Goal: Find specific page/section: Find specific page/section

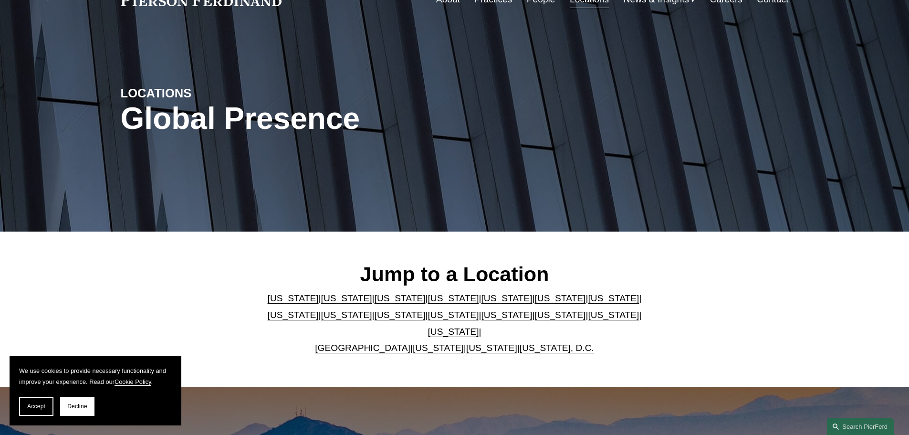
scroll to position [95, 0]
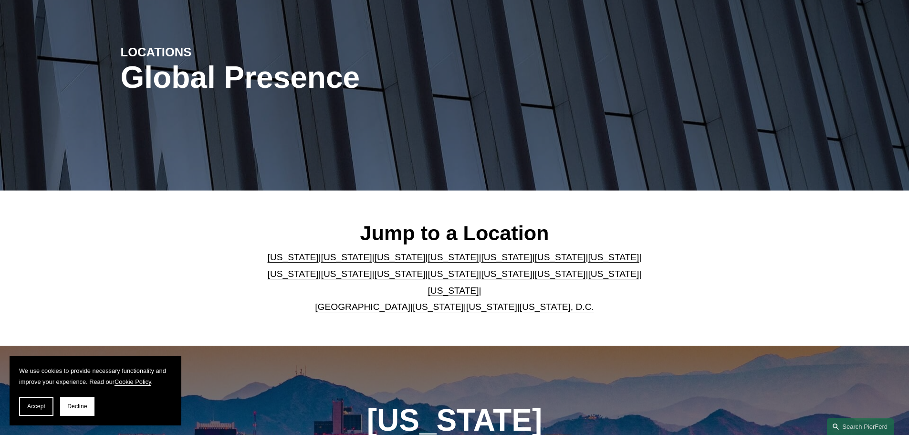
click at [588, 279] on link "[US_STATE]" at bounding box center [613, 274] width 51 height 10
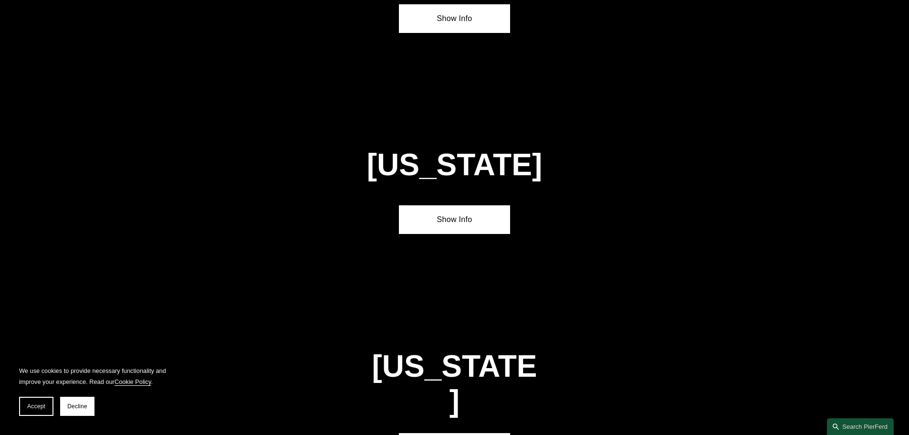
scroll to position [3048, 0]
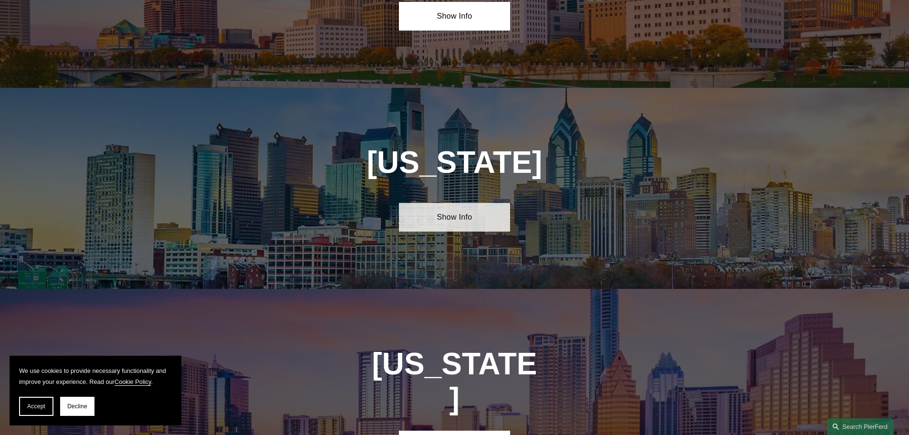
click at [462, 203] on link "Show Info" at bounding box center [454, 217] width 111 height 29
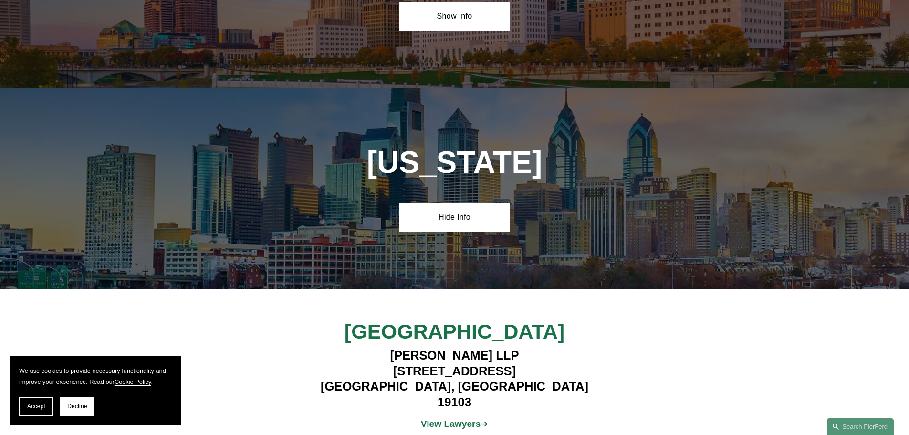
click at [471, 419] on strong "View Lawyers" at bounding box center [451, 424] width 60 height 10
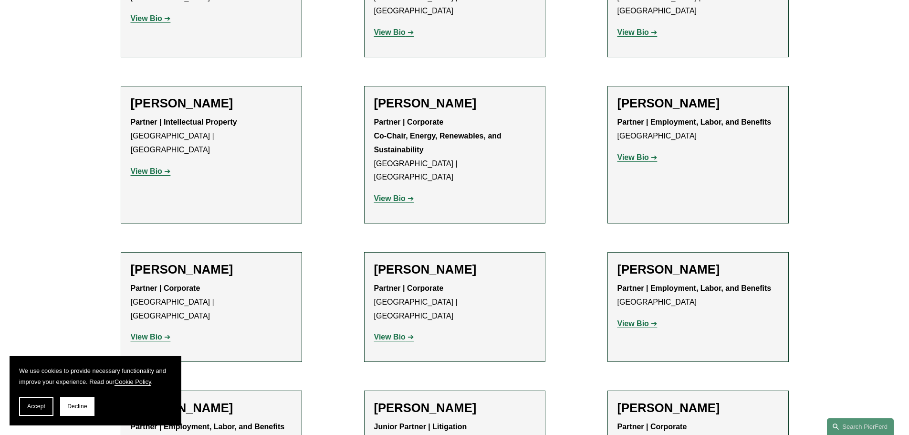
scroll to position [1480, 0]
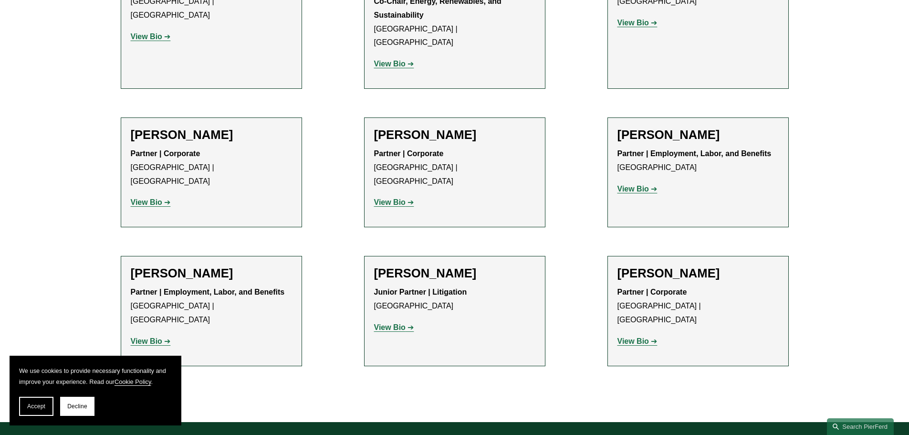
click at [391, 323] on strong "View Bio" at bounding box center [390, 327] width 32 height 8
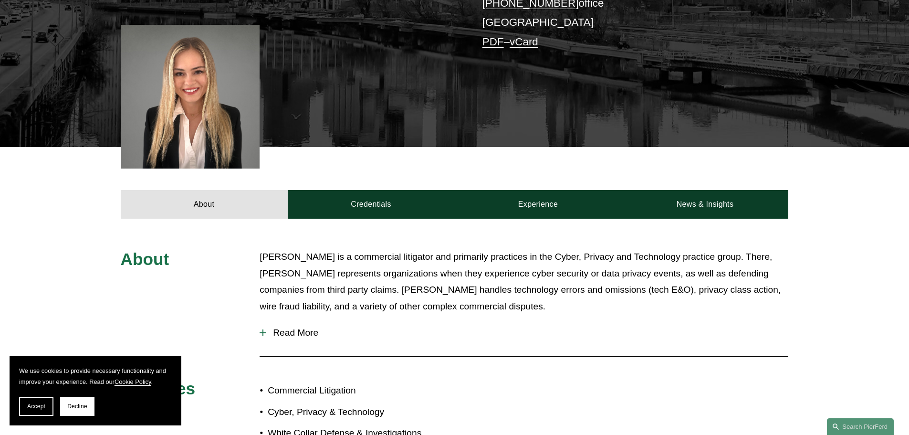
scroll to position [239, 0]
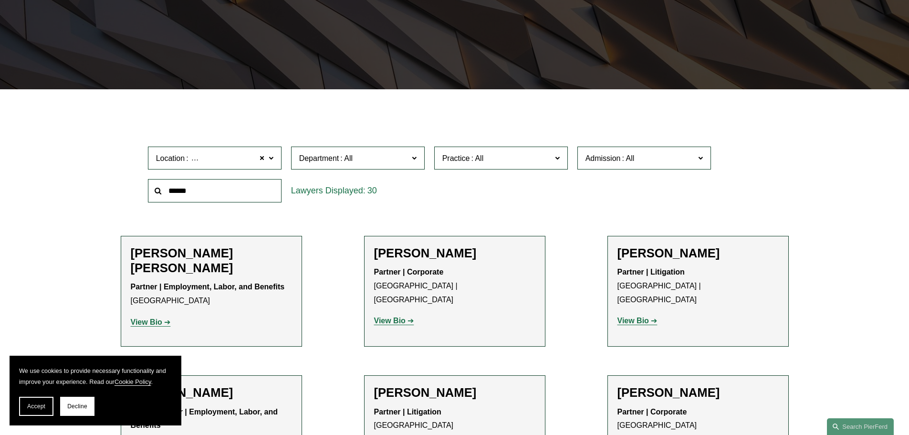
scroll to position [191, 0]
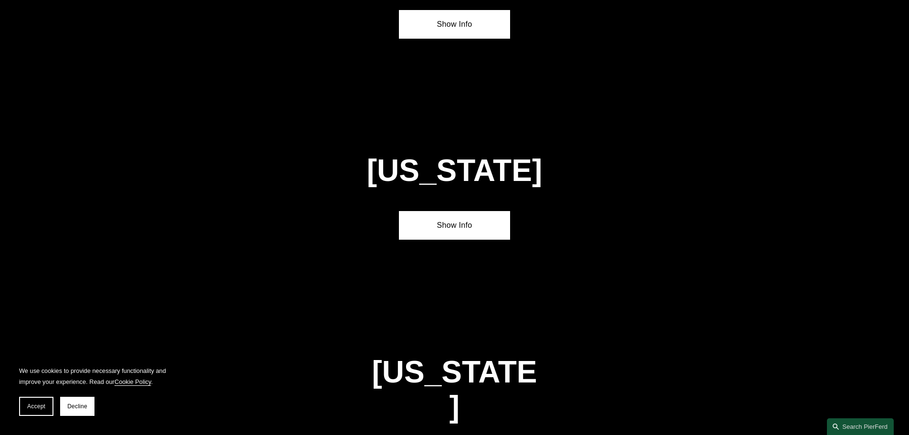
scroll to position [3048, 0]
